Goal: Information Seeking & Learning: Learn about a topic

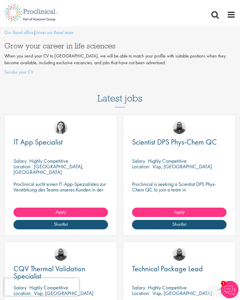
click at [215, 14] on span at bounding box center [215, 14] width 9 height 9
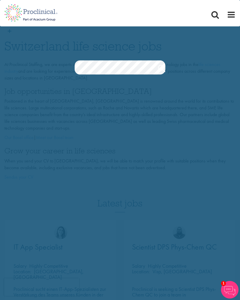
scroll to position [1, 0]
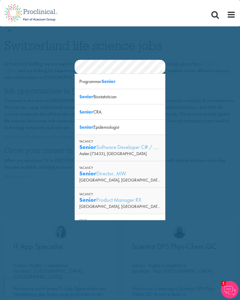
click at [166, 69] on section "Jobs Search" at bounding box center [120, 67] width 240 height 14
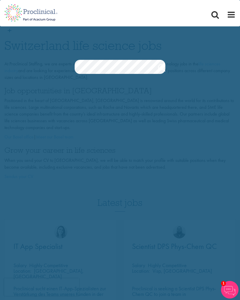
click at [163, 69] on link "Search" at bounding box center [161, 69] width 7 height 12
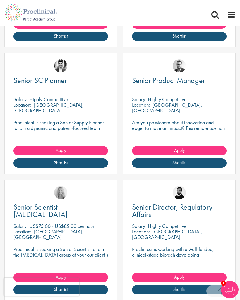
scroll to position [575, 0]
